Goal: Information Seeking & Learning: Learn about a topic

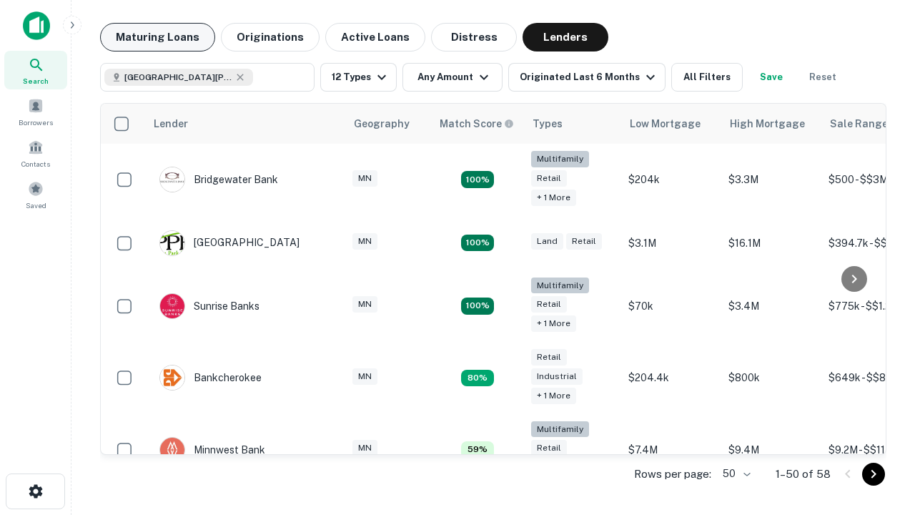
click at [157, 37] on button "Maturing Loans" at bounding box center [157, 37] width 115 height 29
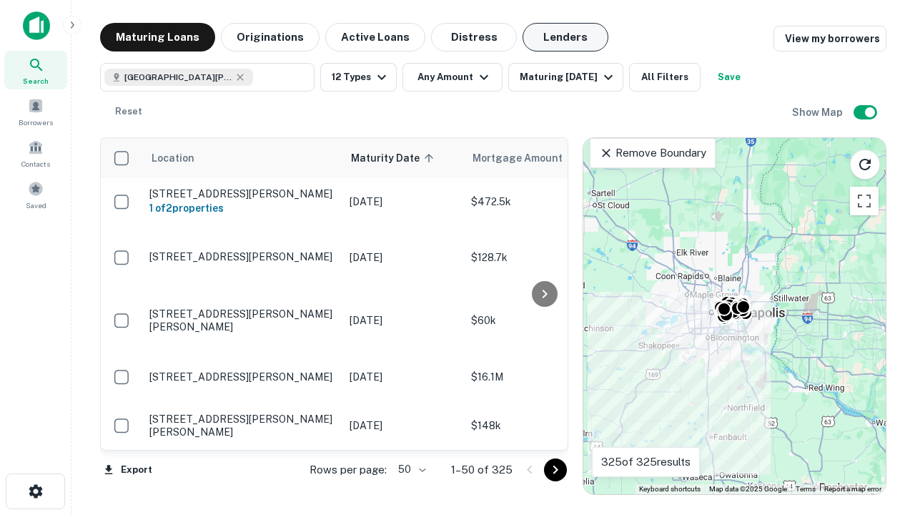
click at [565, 37] on button "Lenders" at bounding box center [565, 37] width 86 height 29
